Goal: Task Accomplishment & Management: Complete application form

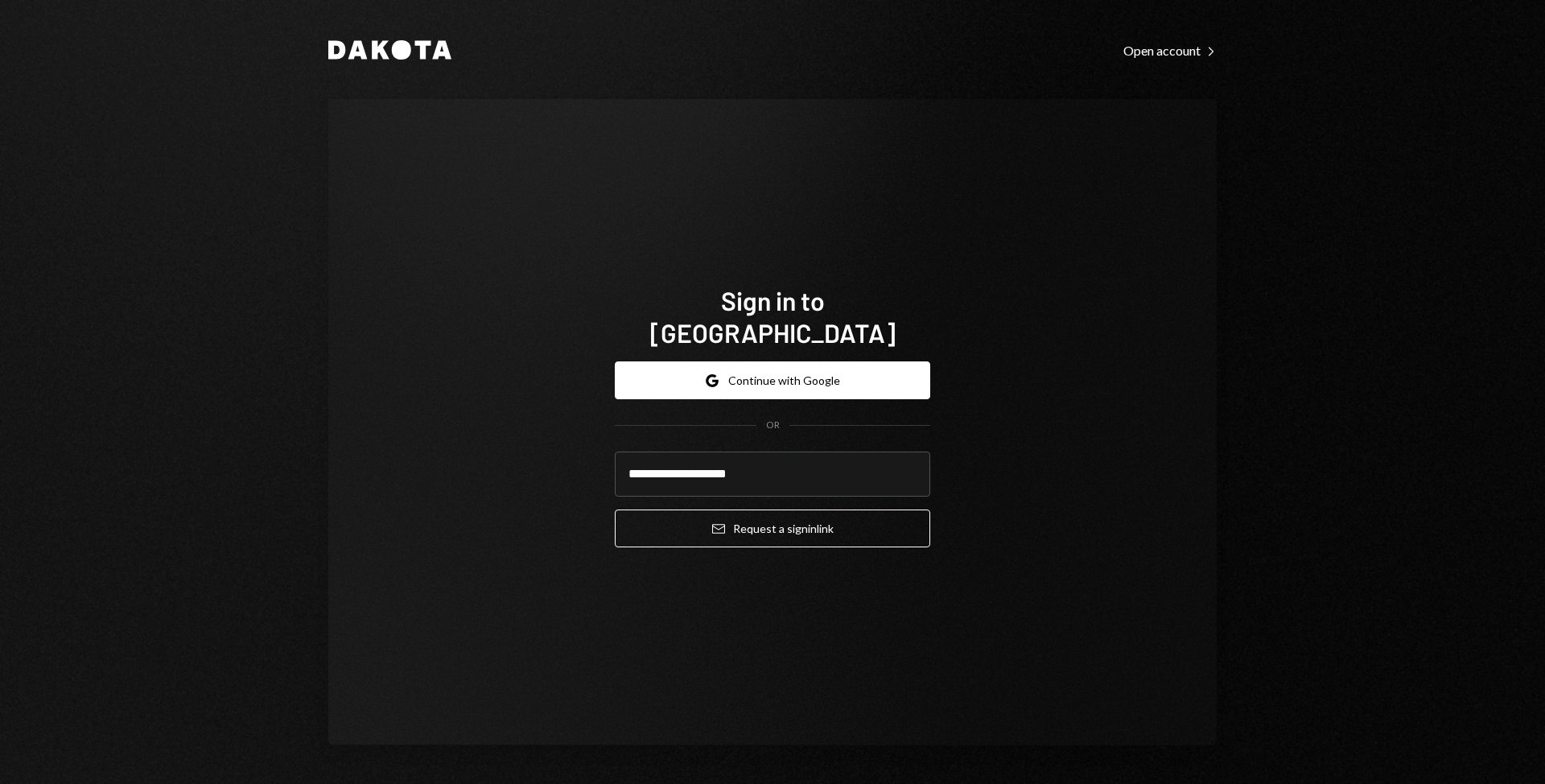
type input "**********"
click at [614, 509] on button "Email Request a sign in link" at bounding box center [772, 528] width 315 height 38
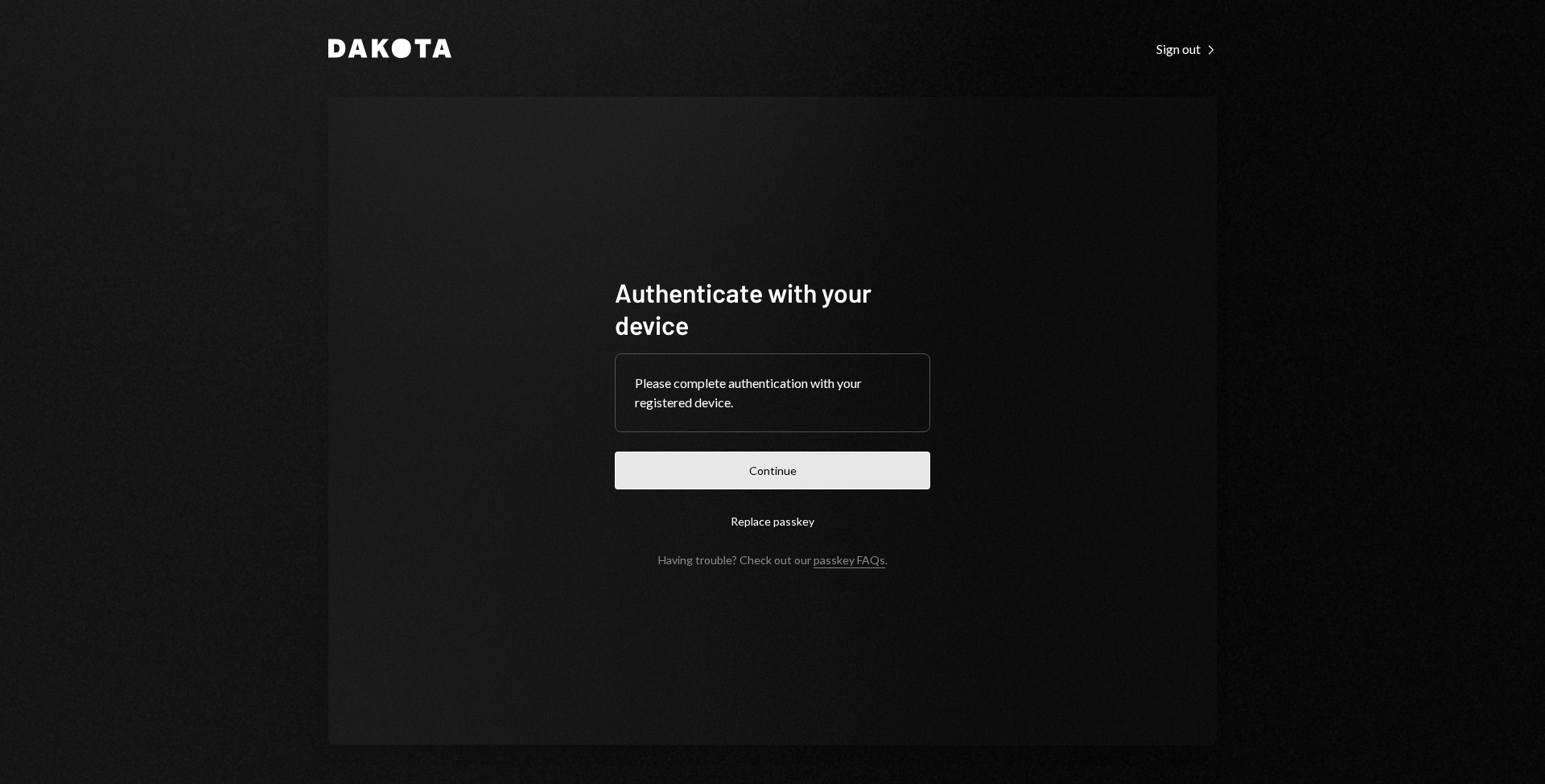
click at [737, 469] on button "Continue" at bounding box center [772, 470] width 315 height 38
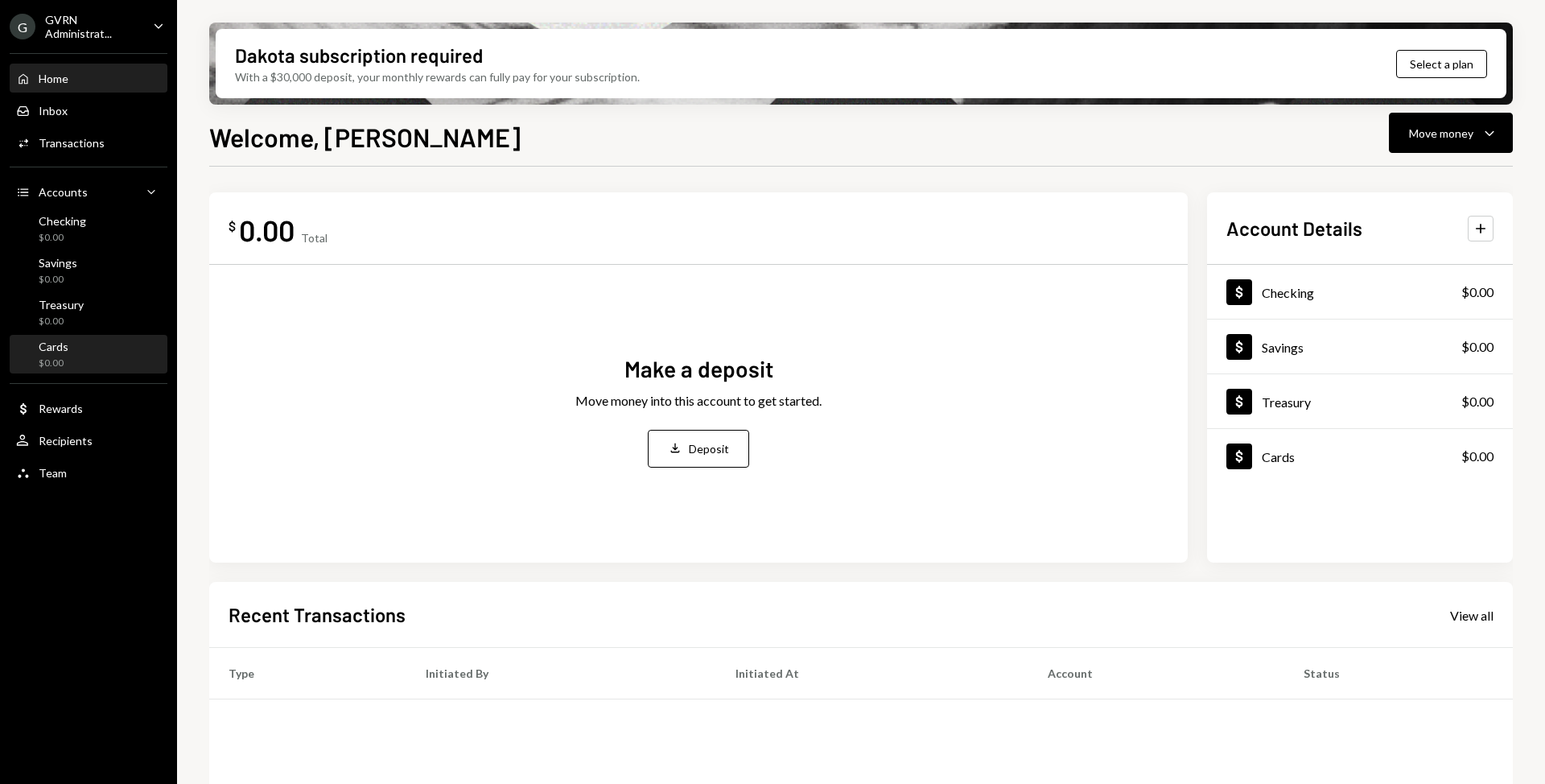
click at [86, 354] on div "Cards $0.00" at bounding box center [88, 355] width 145 height 31
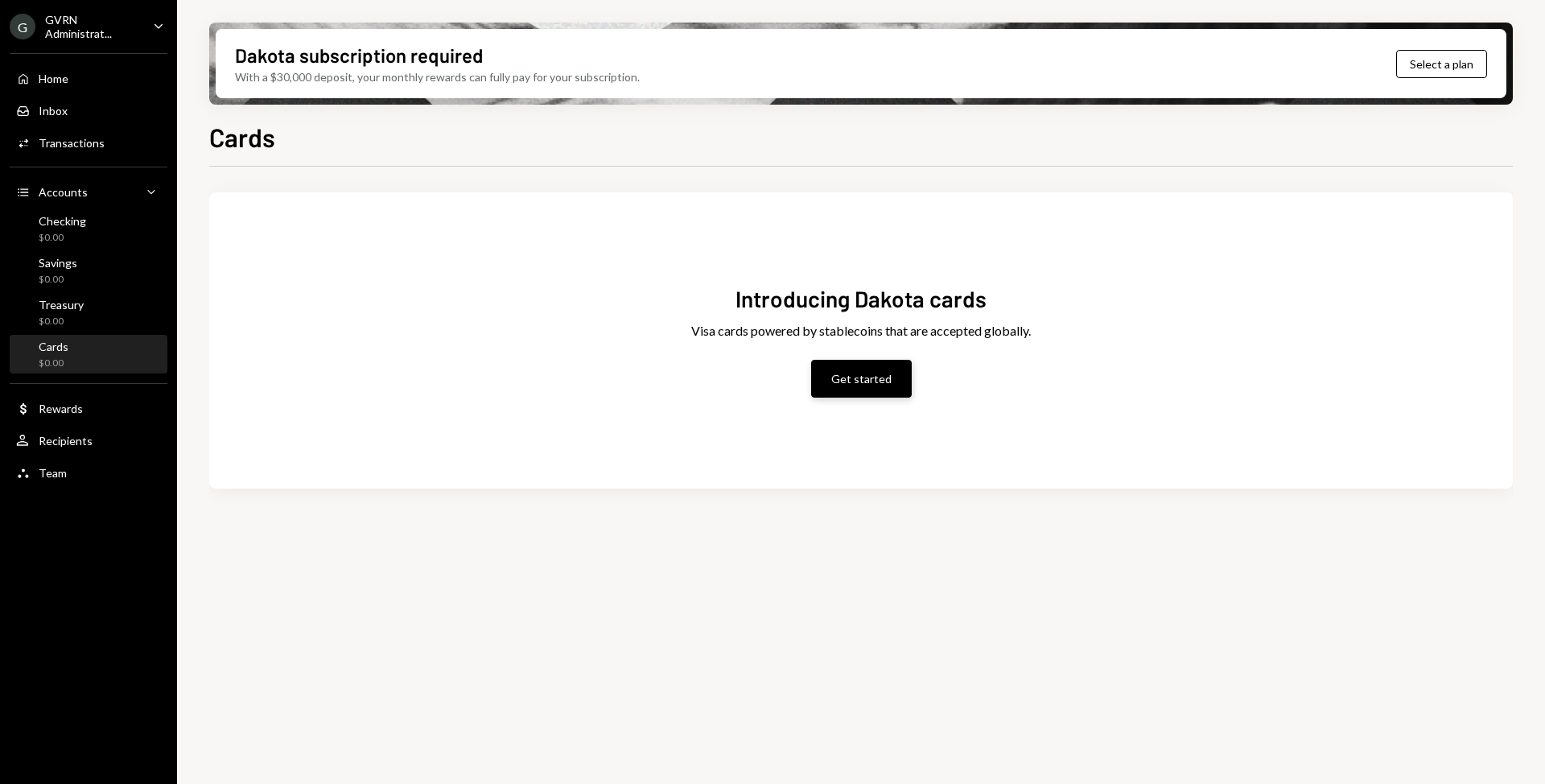
click at [860, 375] on button "Get started" at bounding box center [861, 379] width 100 height 38
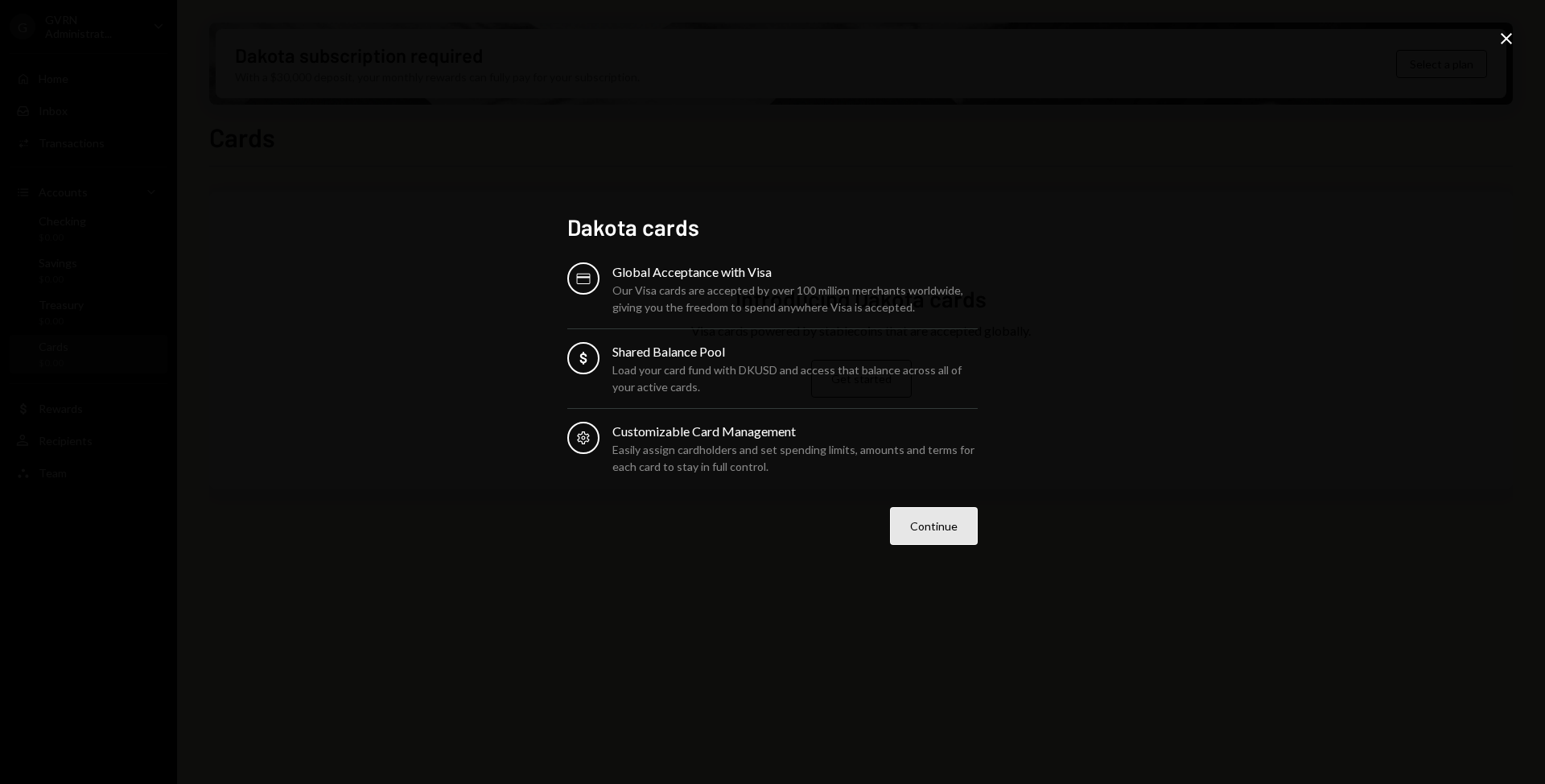
click at [960, 532] on button "Continue" at bounding box center [934, 526] width 87 height 38
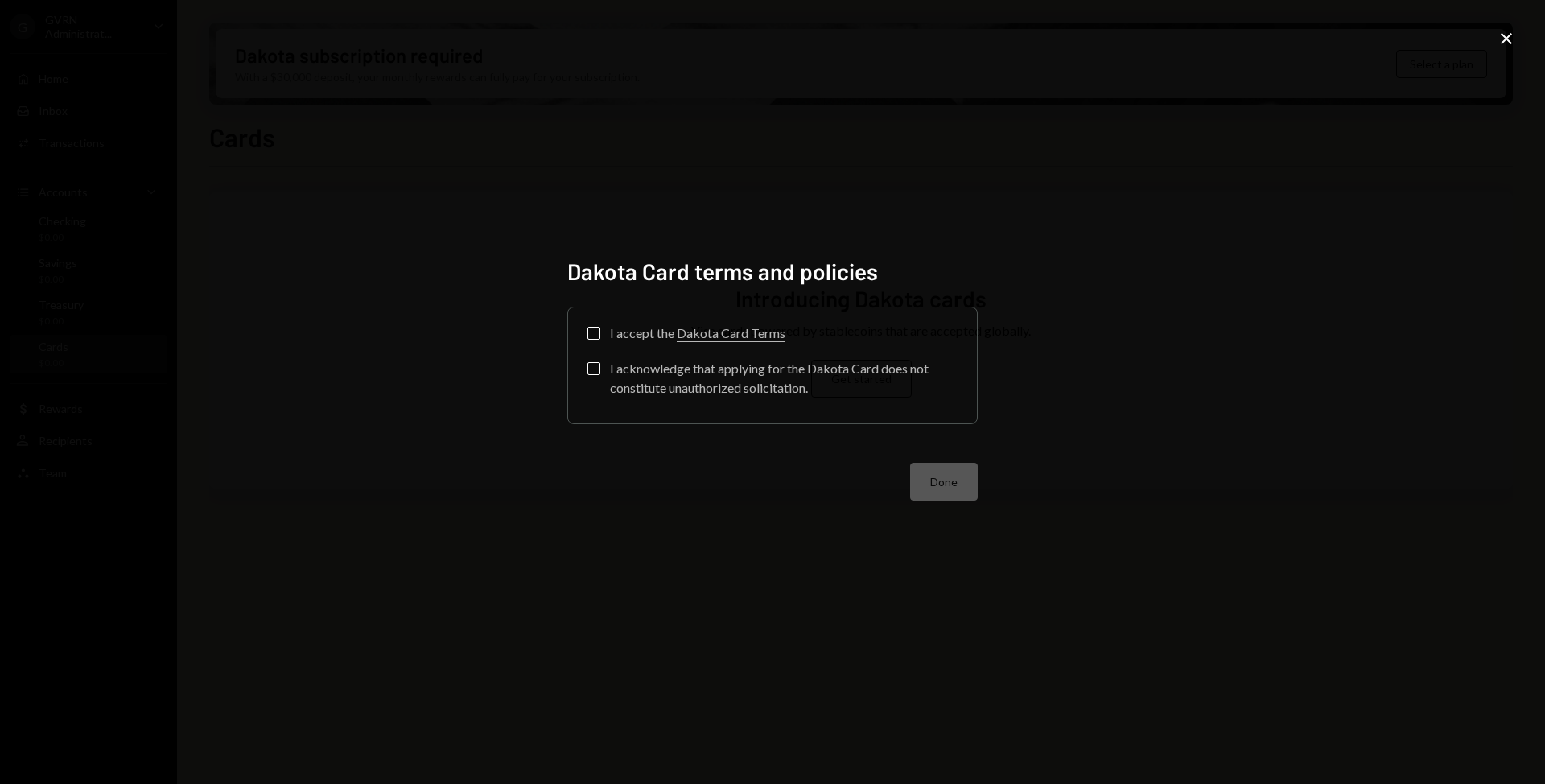
drag, startPoint x: 591, startPoint y: 335, endPoint x: 596, endPoint y: 360, distance: 25.5
click at [592, 336] on button "I accept the Dakota Card Terms" at bounding box center [594, 332] width 13 height 13
click at [599, 370] on button "I acknowledge that applying for the Dakota Card does not constitute unauthorize…" at bounding box center [594, 368] width 13 height 13
click at [961, 480] on button "Done" at bounding box center [943, 482] width 68 height 38
